Goal: Communication & Community: Participate in discussion

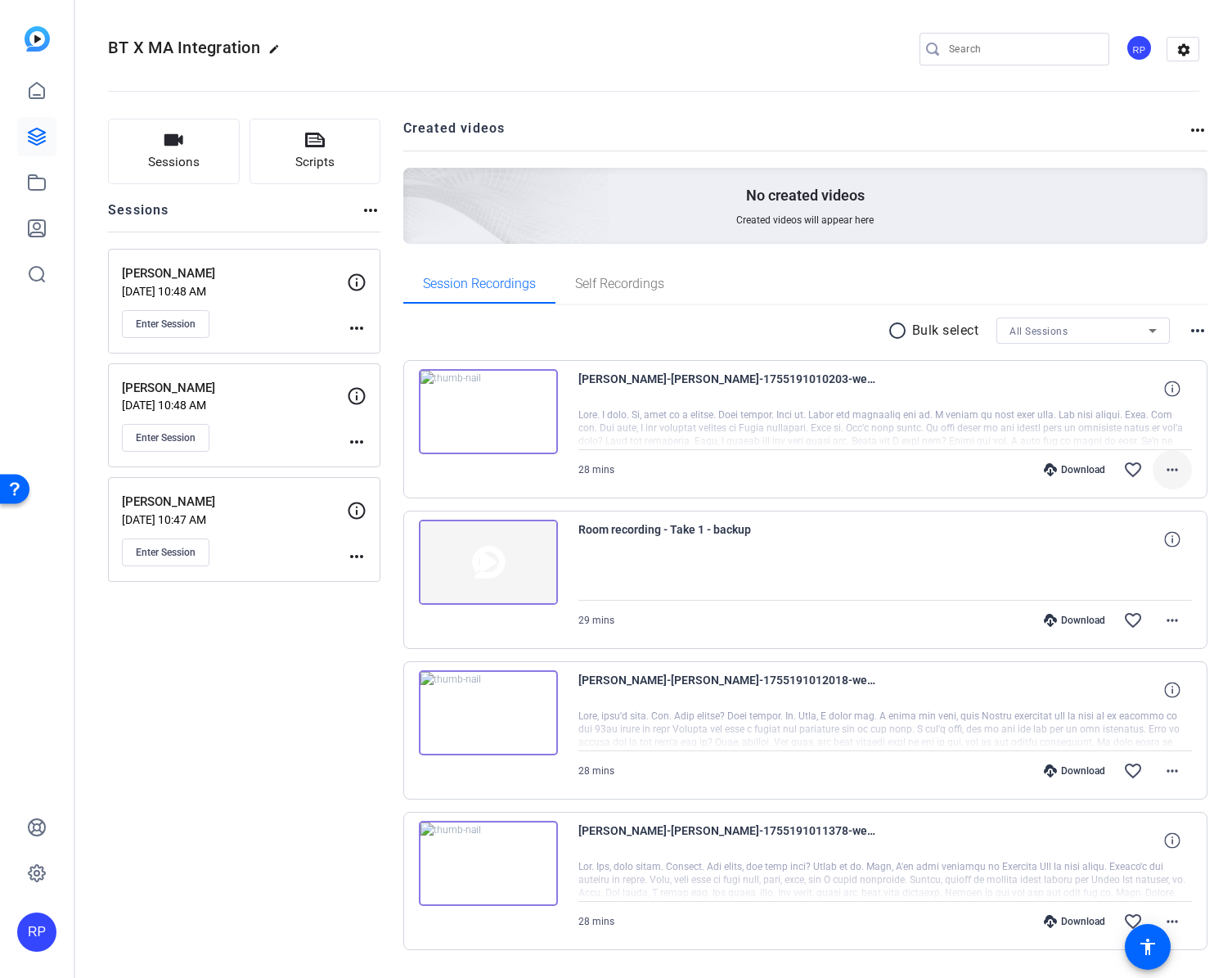
click at [1163, 468] on mat-icon "more_horiz" at bounding box center [1172, 470] width 20 height 20
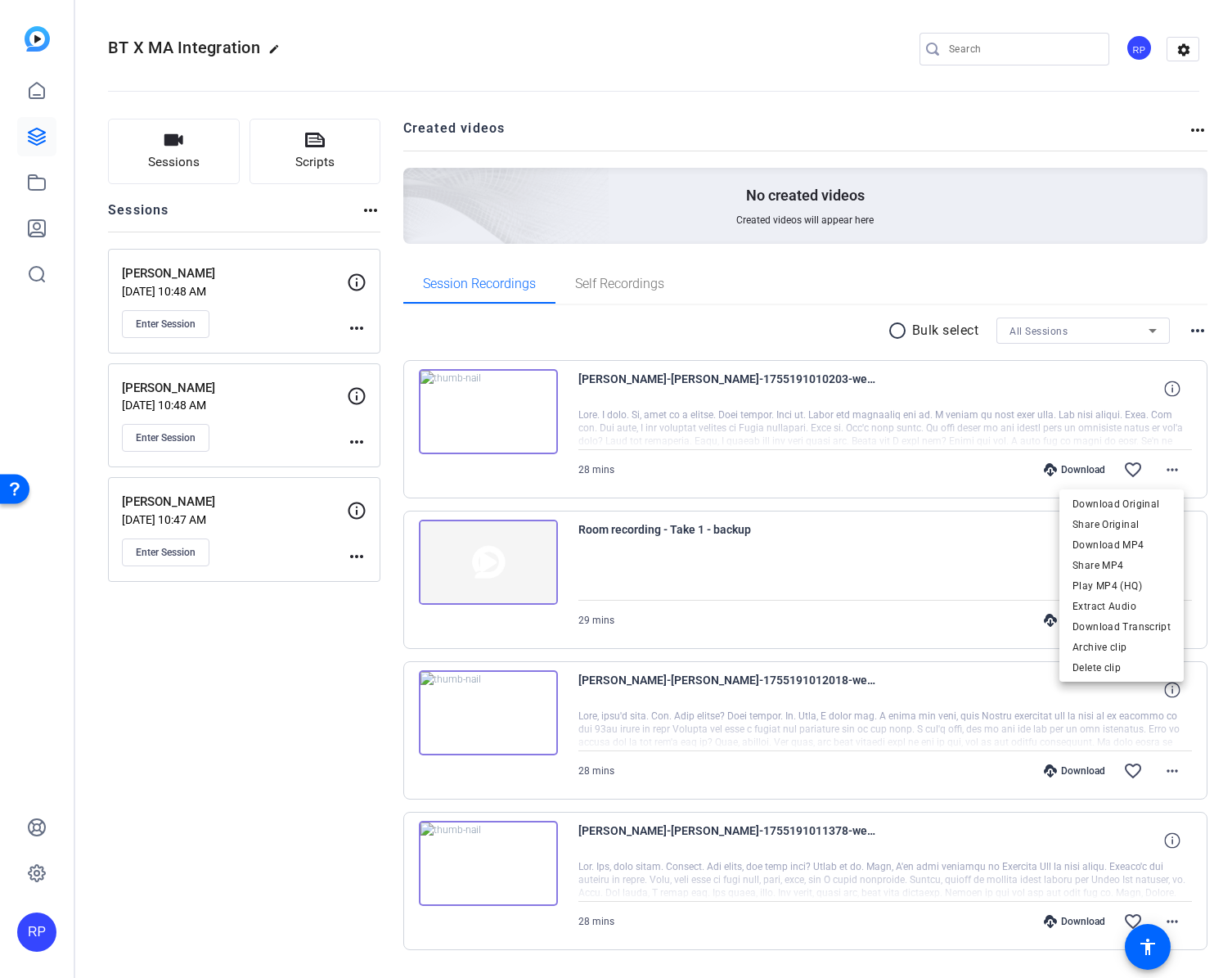
click at [349, 709] on div at bounding box center [616, 489] width 1232 height 978
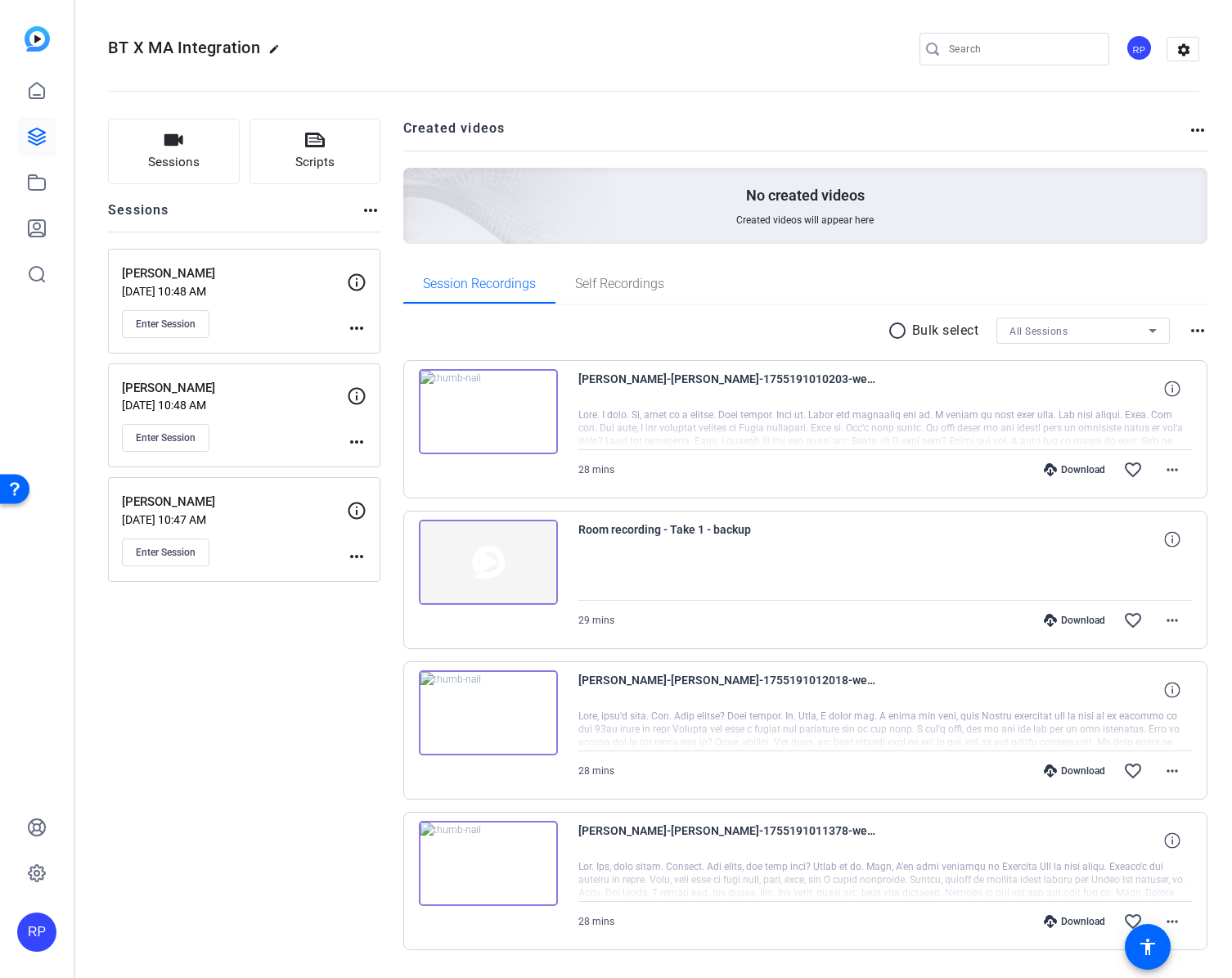
click at [230, 722] on div "Sessions Scripts Sessions more_horiz Amy Ward Aug 12, 2025 @ 10:48 AM Enter Ses…" at bounding box center [244, 561] width 273 height 884
click at [1167, 474] on mat-icon "more_horiz" at bounding box center [1172, 470] width 20 height 20
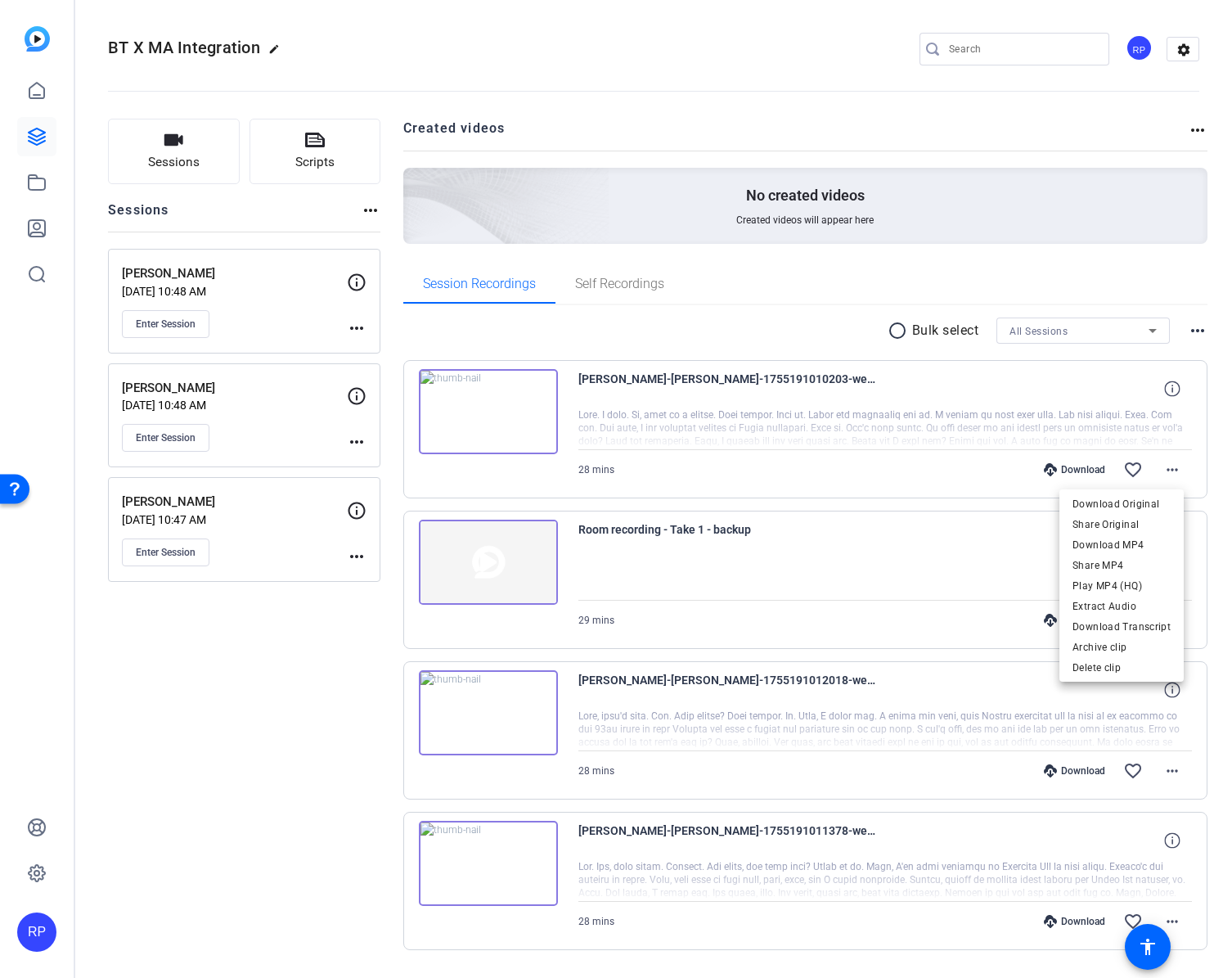
click at [279, 700] on div at bounding box center [616, 489] width 1232 height 978
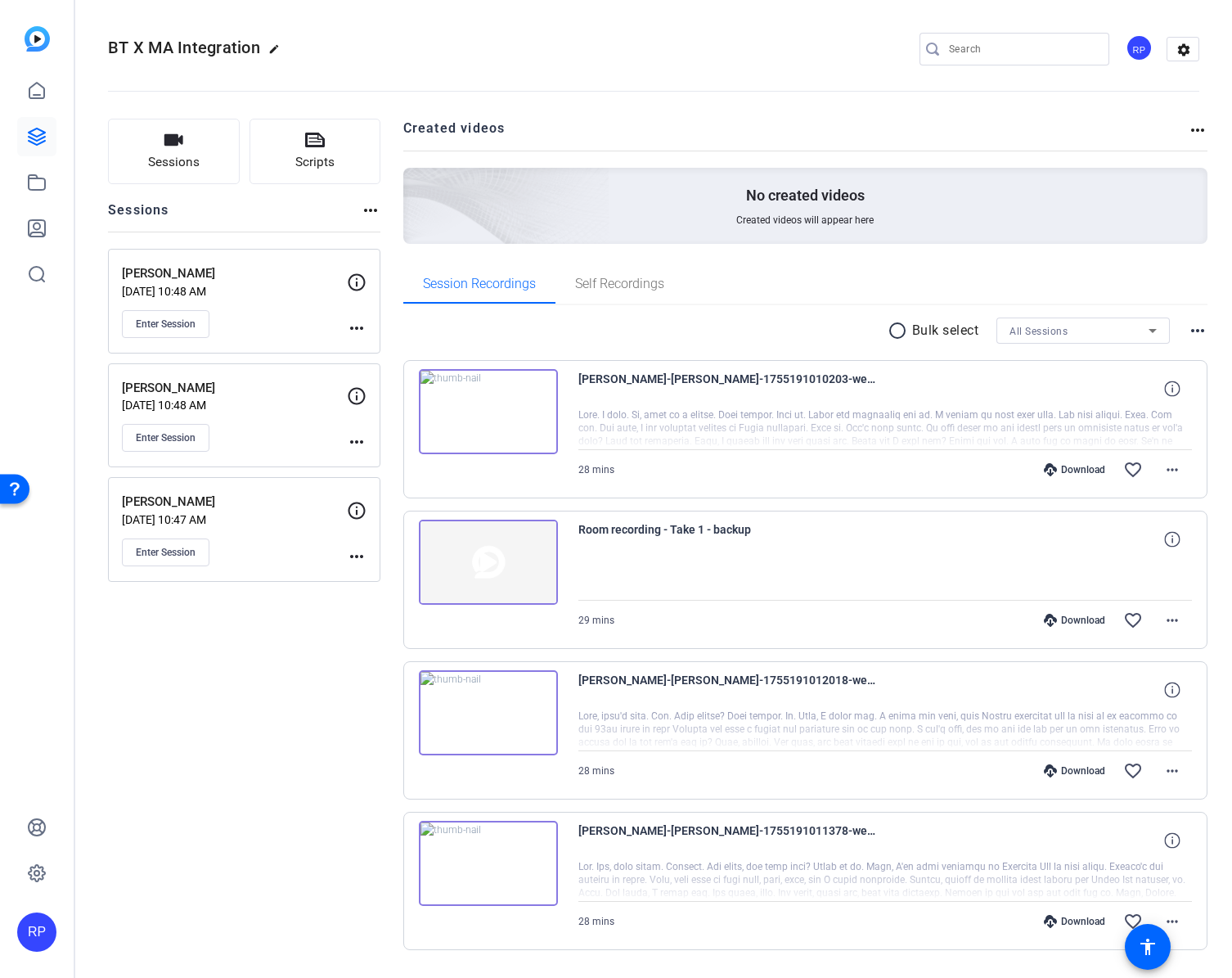
click at [240, 327] on div "Amy Ward Aug 12, 2025 @ 10:48 AM Enter Session" at bounding box center [235, 301] width 225 height 74
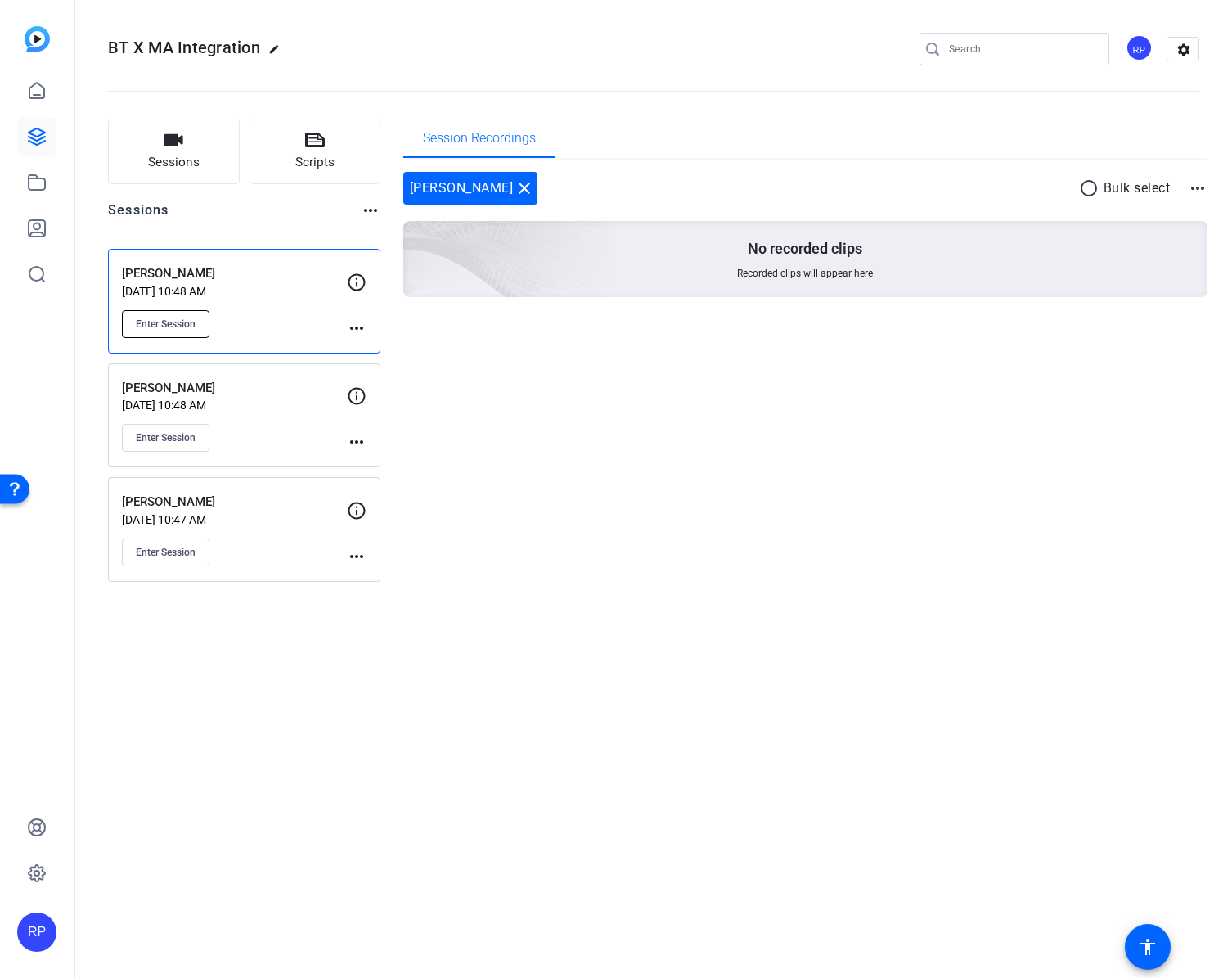
click at [181, 322] on span "Enter Session" at bounding box center [165, 323] width 59 height 13
click at [1008, 618] on div "BT X MA Integration edit RP settings Sessions Scripts Sessions more_horiz Amy W…" at bounding box center [654, 489] width 1157 height 978
click at [576, 712] on div "BT X MA Integration edit RP settings Sessions Scripts Sessions more_horiz Amy W…" at bounding box center [654, 489] width 1157 height 978
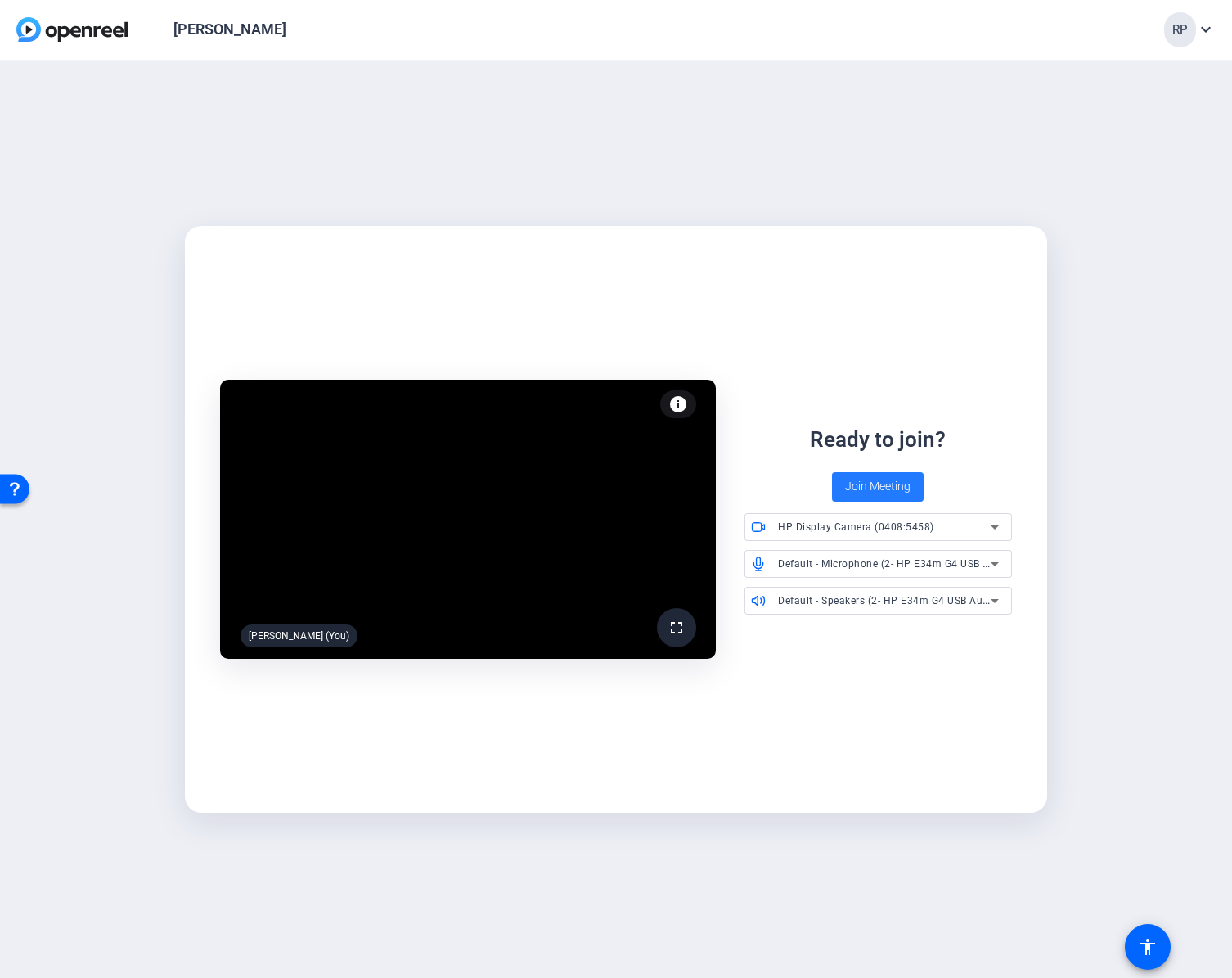
click at [890, 489] on span "Join Meeting" at bounding box center [878, 487] width 65 height 17
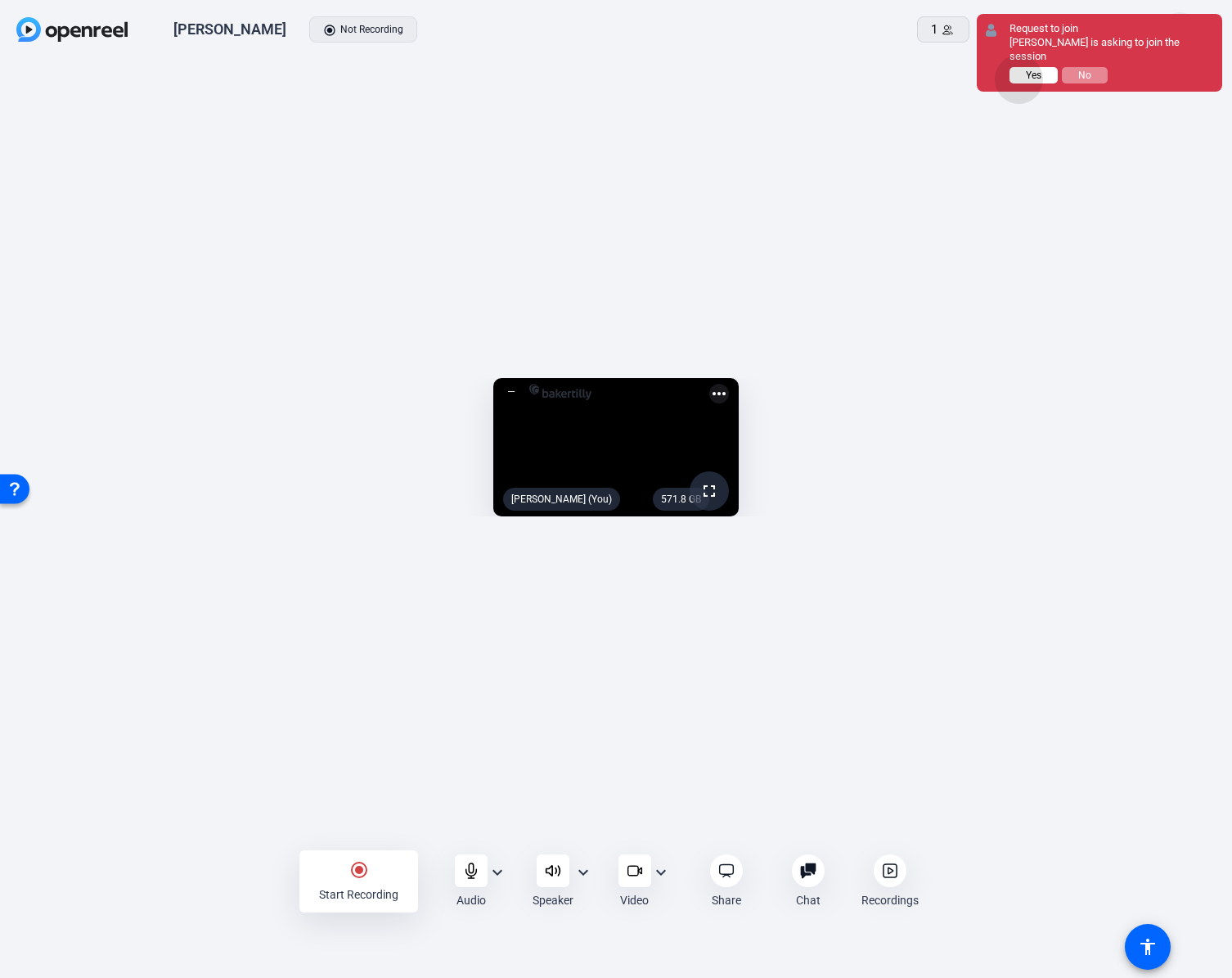
click at [1020, 79] on button "Yes" at bounding box center [1033, 75] width 48 height 16
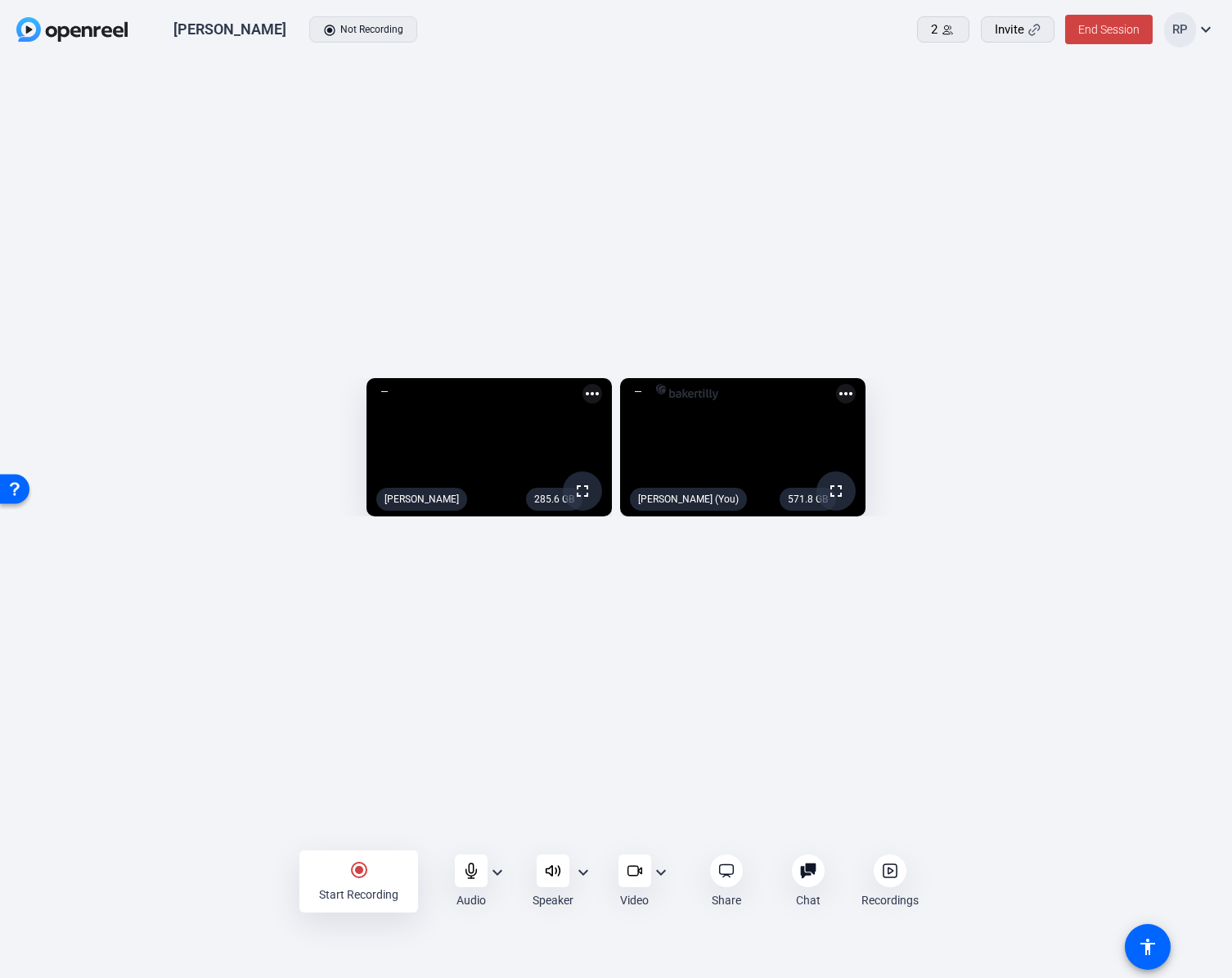
click at [582, 874] on mat-icon "expand_more" at bounding box center [583, 872] width 20 height 20
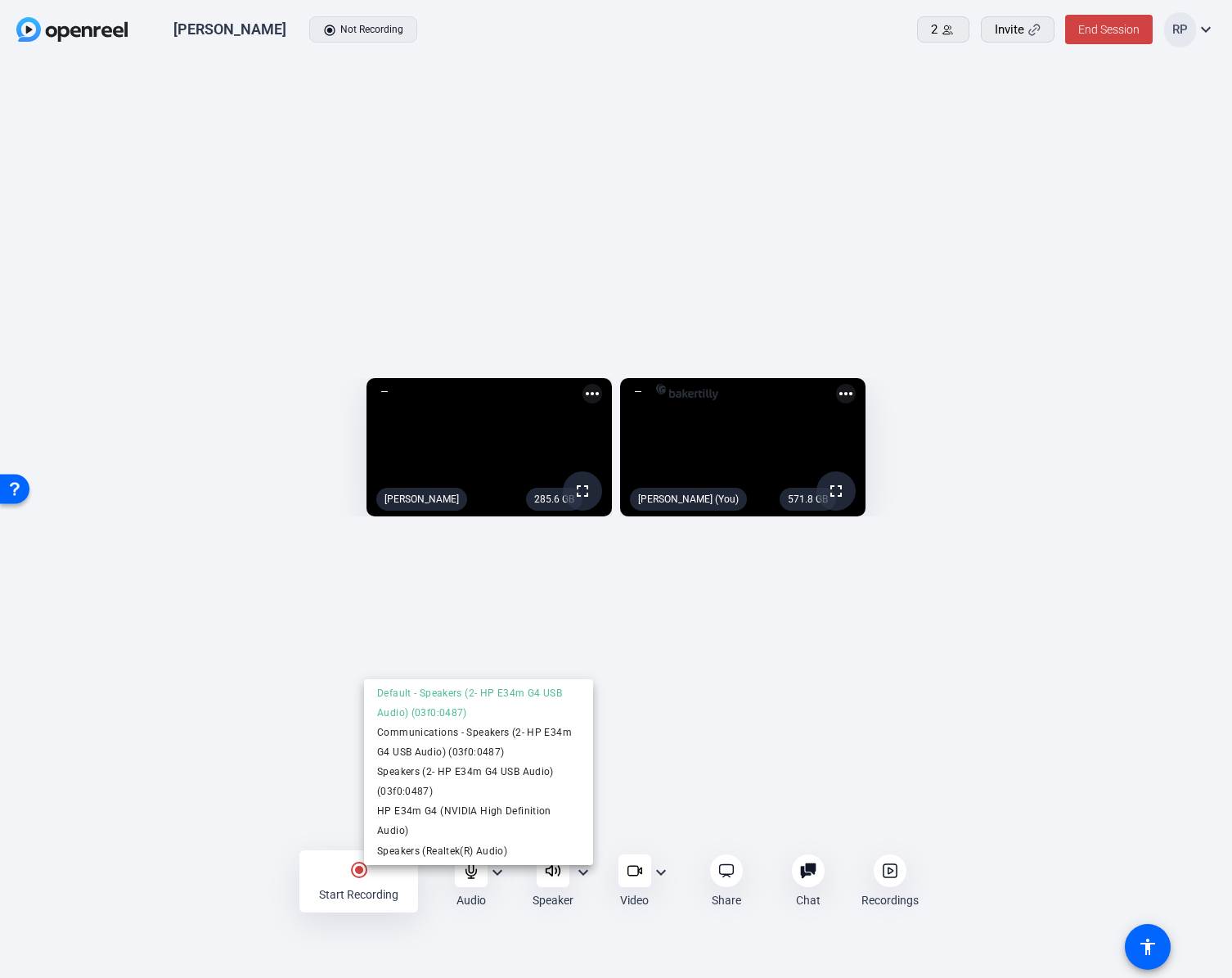
click at [1113, 746] on div at bounding box center [616, 489] width 1232 height 978
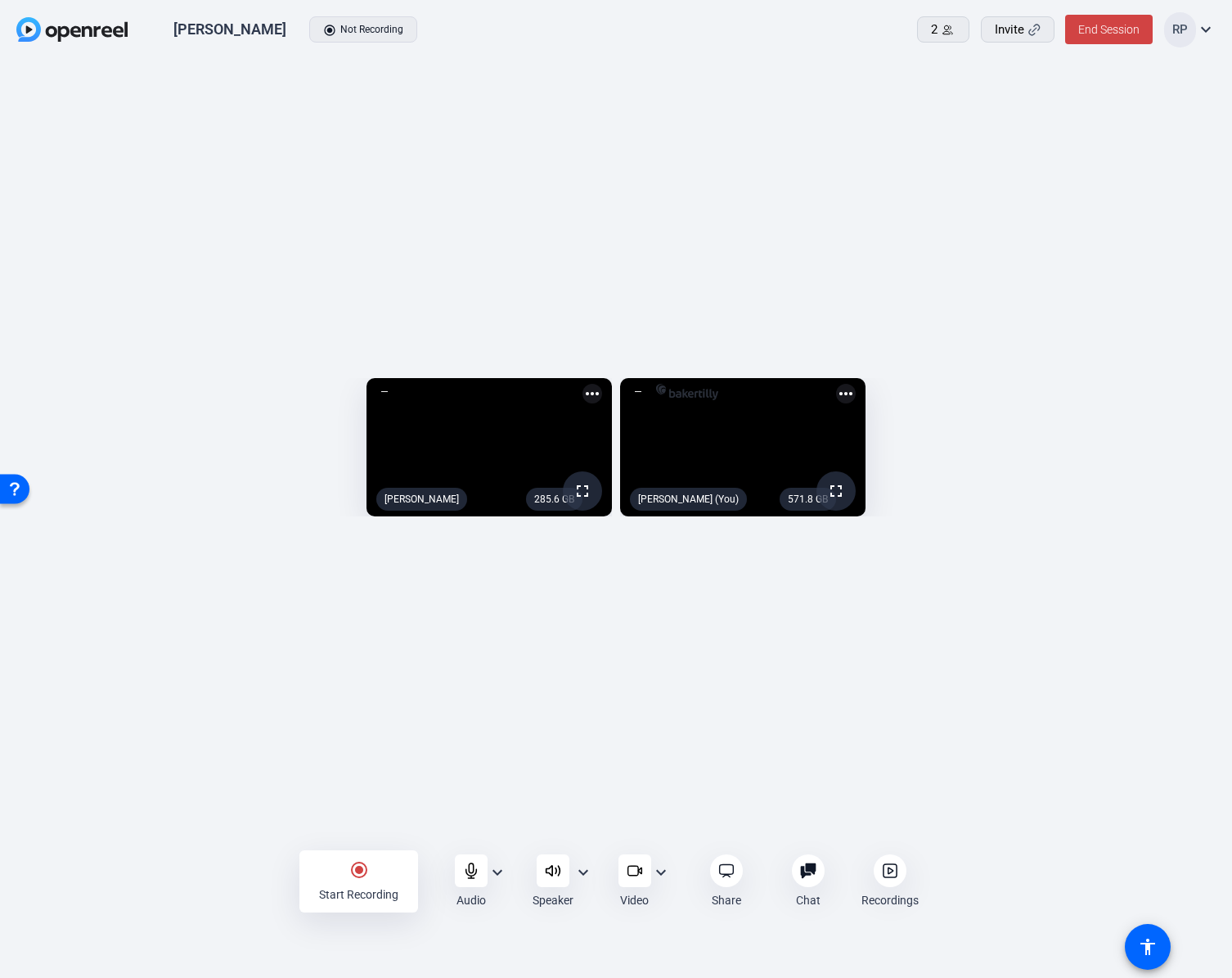
click at [1062, 778] on div "285.6 GB fullscreen Natasha Veeser more_horiz 571.8 GB fullscreen Rachel Petrie…" at bounding box center [616, 452] width 1232 height 783
click at [982, 162] on div "285.6 GB fullscreen Natasha Veeser more_horiz 571.8 GB fullscreen Rachel Petrie…" at bounding box center [616, 452] width 1232 height 783
click at [951, 736] on div "285.6 GB fullscreen Natasha Veeser more_horiz 571.8 GB fullscreen Rachel Petrie…" at bounding box center [616, 452] width 1232 height 783
click at [971, 719] on div "285.6 GB fullscreen Natasha Veeser more_horiz 571.8 GB fullscreen Rachel Petrie…" at bounding box center [616, 452] width 1232 height 783
click at [419, 708] on div "285.6 GB fullscreen Natasha Veeser more_horiz 571.8 GB fullscreen Rachel Petrie…" at bounding box center [616, 452] width 1232 height 783
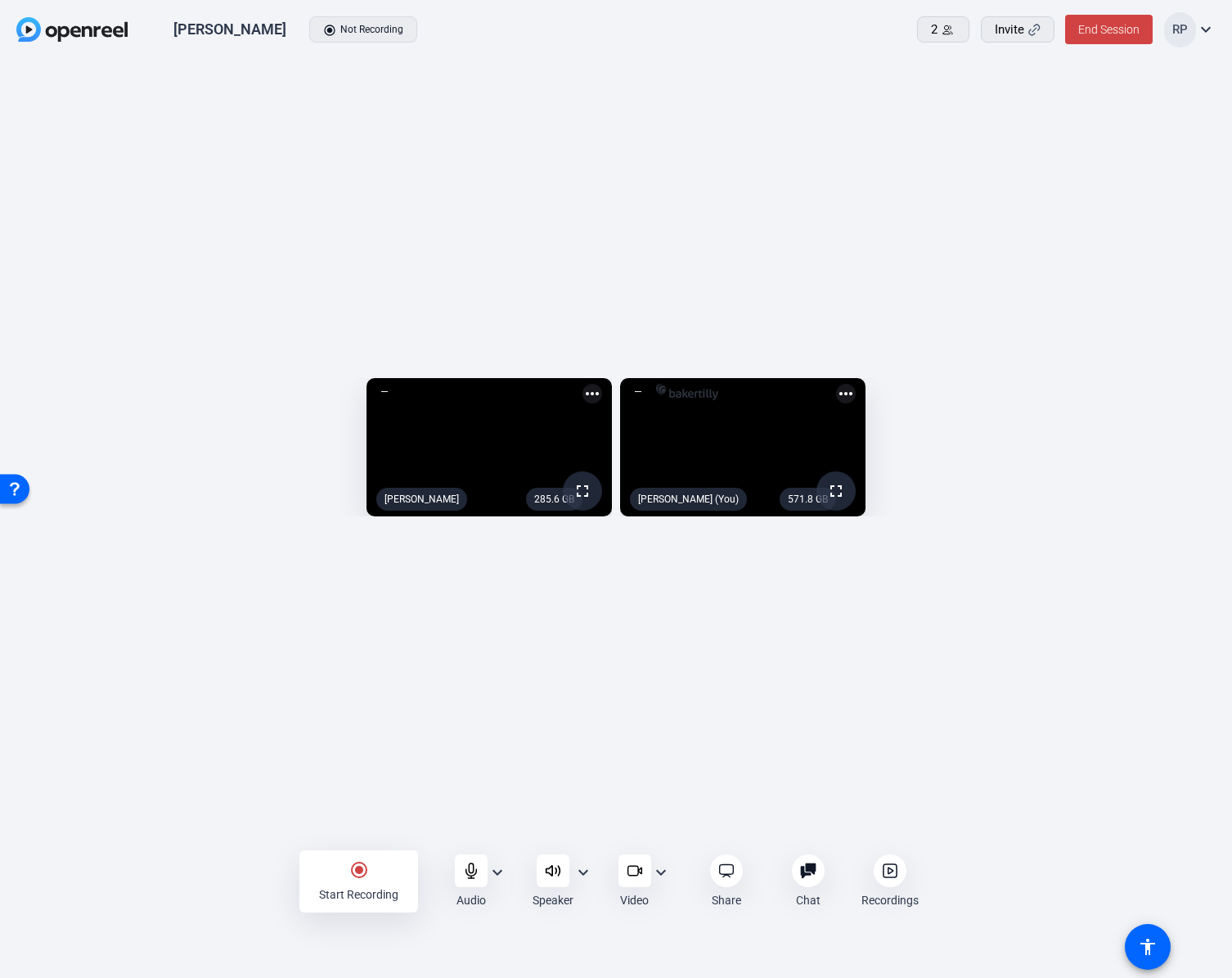
click at [837, 126] on div "285.6 GB fullscreen Natasha Veeser more_horiz 571.8 GB fullscreen Rachel Petrie…" at bounding box center [616, 452] width 1232 height 783
click at [1114, 30] on span "End Session" at bounding box center [1108, 29] width 61 height 13
click at [1038, 113] on span "End Session For All" at bounding box center [1063, 104] width 95 height 20
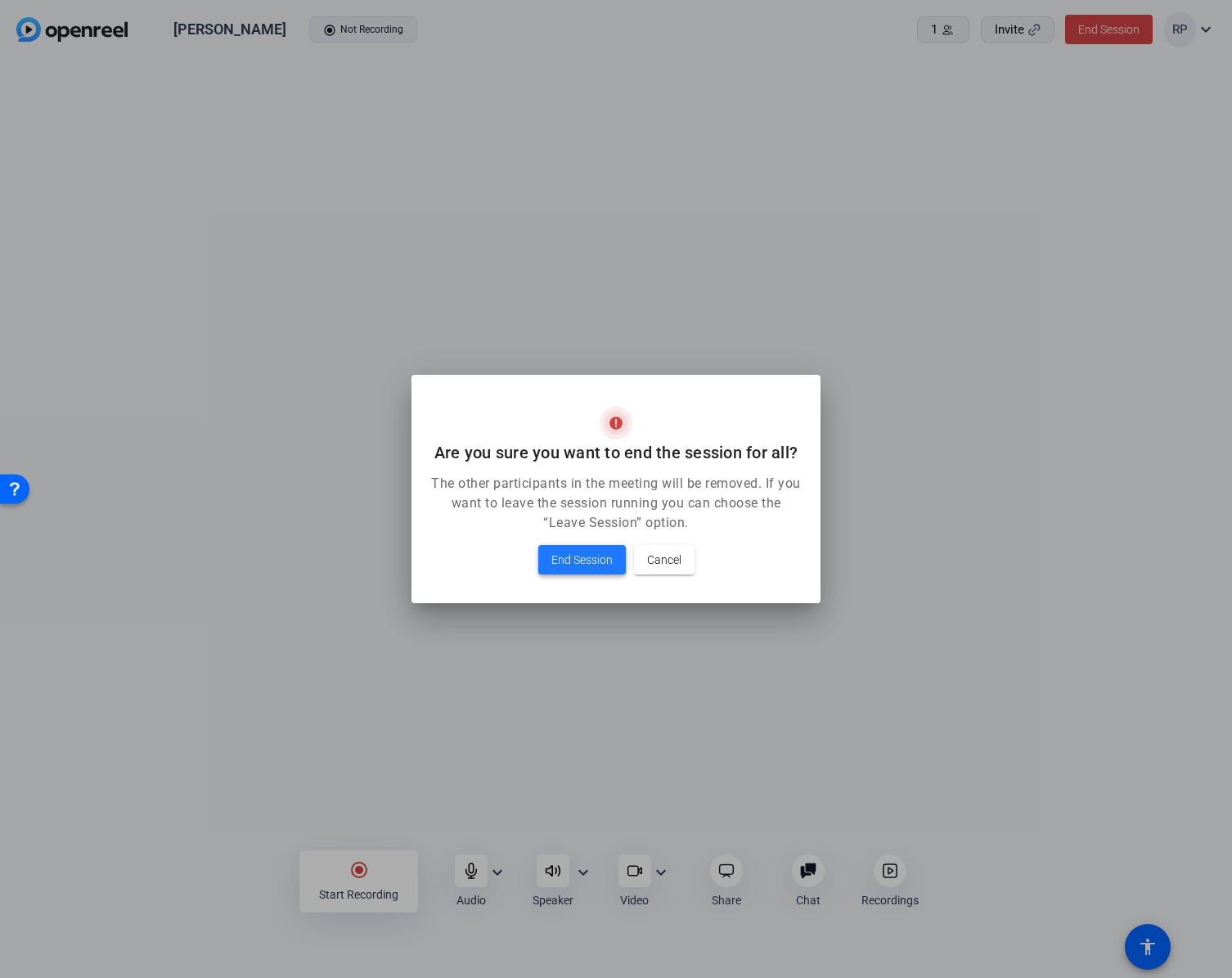
click at [591, 563] on span "End Session" at bounding box center [581, 559] width 61 height 20
